Goal: Information Seeking & Learning: Learn about a topic

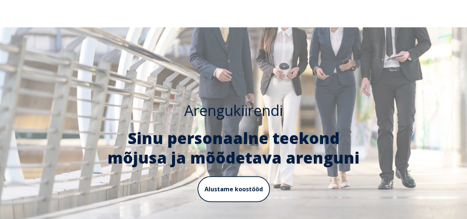
click at [211, 113] on span "Arengukiirendi" at bounding box center [233, 110] width 99 height 20
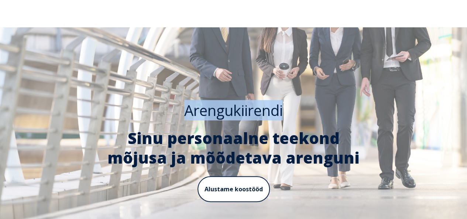
click at [211, 113] on span "Arengukiirendi" at bounding box center [233, 110] width 99 height 20
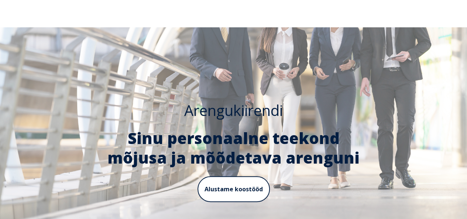
click at [211, 113] on span "Arengukiirendi" at bounding box center [233, 110] width 99 height 20
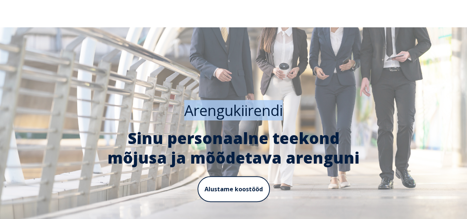
click at [211, 113] on span "Arengukiirendi" at bounding box center [233, 110] width 99 height 20
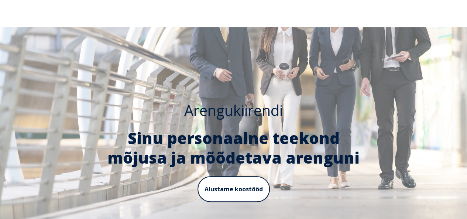
click at [211, 113] on span "Arengukiirendi" at bounding box center [233, 110] width 99 height 20
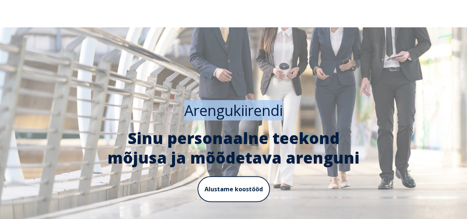
click at [211, 113] on span "Arengukiirendi" at bounding box center [233, 110] width 99 height 20
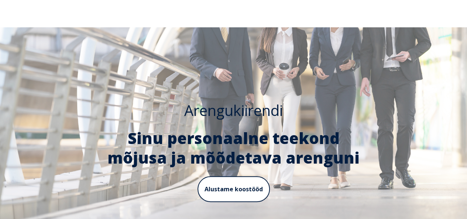
click at [211, 113] on span "Arengukiirendi" at bounding box center [233, 110] width 99 height 20
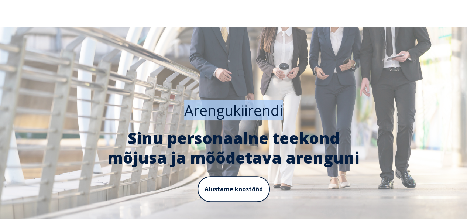
click at [211, 113] on span "Arengukiirendi" at bounding box center [233, 110] width 99 height 20
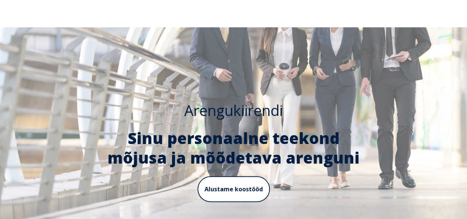
click at [198, 140] on span "Sinu personaalne teekond mõjusa ja mõõdetava arenguni" at bounding box center [233, 147] width 252 height 41
